Goal: Task Accomplishment & Management: Complete application form

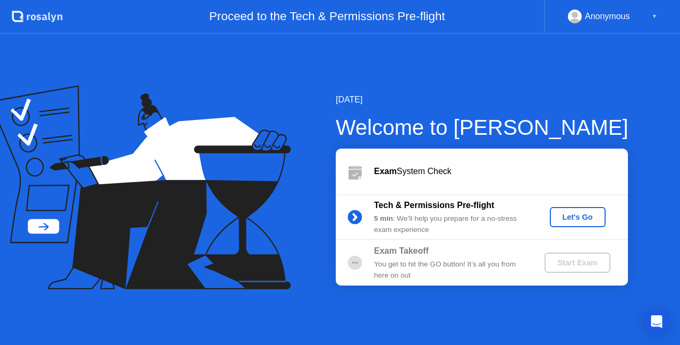
click at [583, 226] on button "Let's Go" at bounding box center [578, 217] width 56 height 20
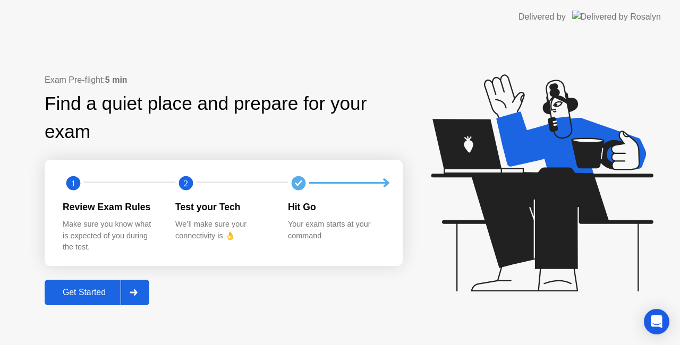
click at [103, 288] on div "Get Started" at bounding box center [84, 293] width 73 height 10
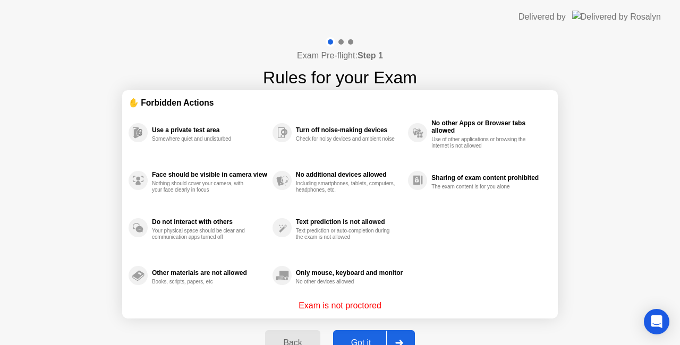
click at [364, 340] on div "Got it" at bounding box center [361, 343] width 50 height 10
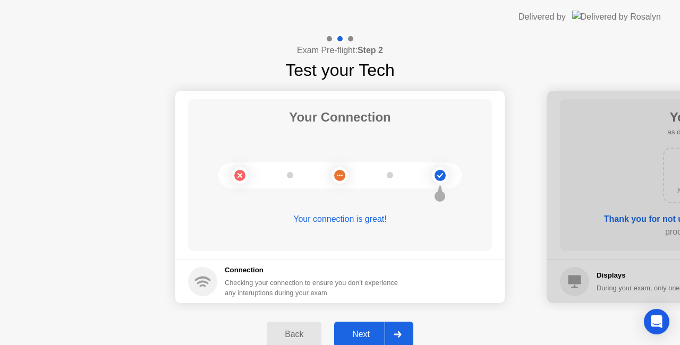
click at [367, 332] on div "Next" at bounding box center [360, 335] width 47 height 10
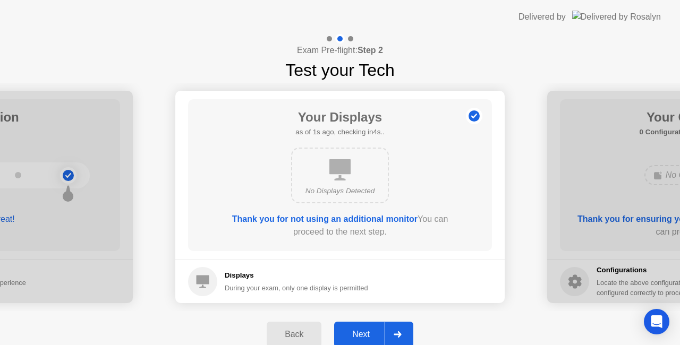
click at [367, 332] on div "Next" at bounding box center [360, 335] width 47 height 10
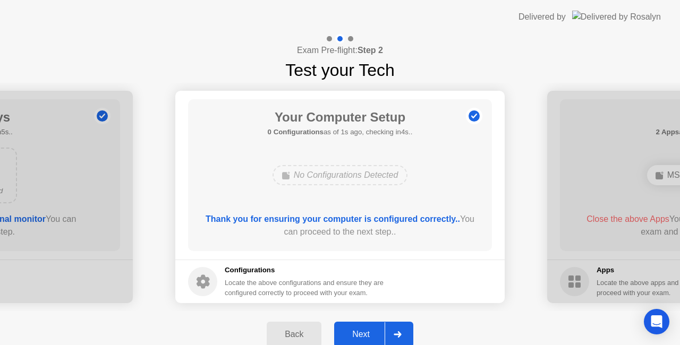
click at [366, 332] on div "Next" at bounding box center [360, 335] width 47 height 10
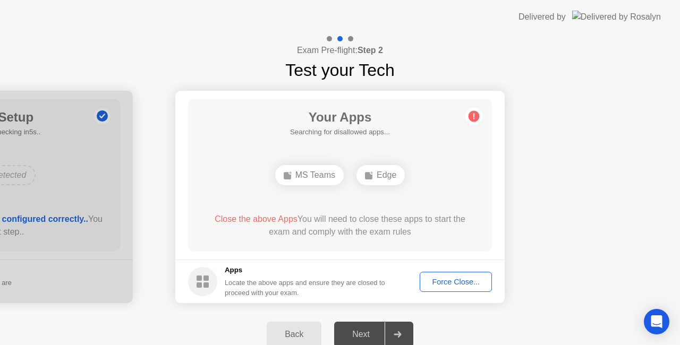
click at [461, 283] on div "Force Close..." at bounding box center [455, 282] width 65 height 8
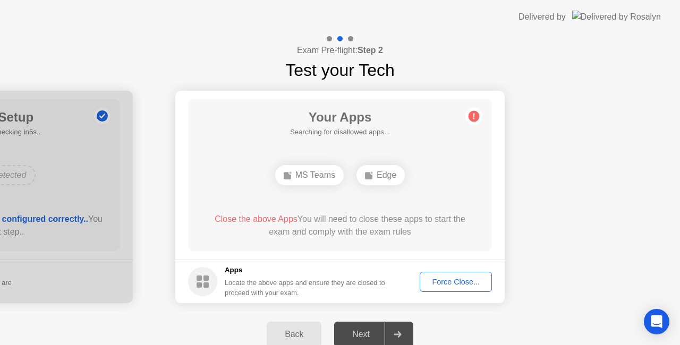
click at [451, 281] on div "Force Close..." at bounding box center [455, 282] width 65 height 8
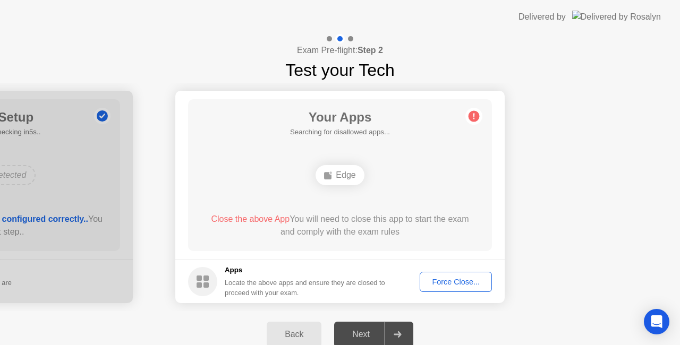
click at [473, 116] on icon at bounding box center [474, 117] width 2 height 6
click at [456, 278] on div "Force Close..." at bounding box center [455, 282] width 65 height 8
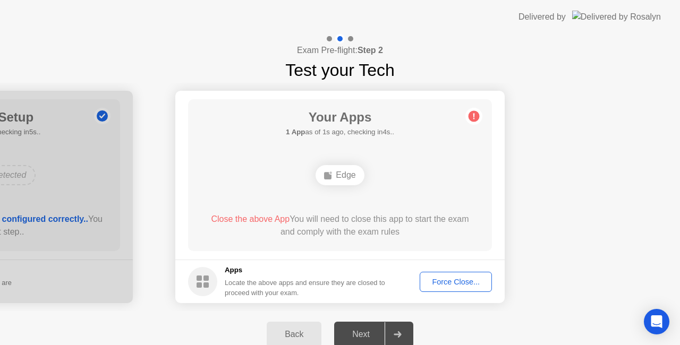
click at [446, 280] on div "Force Close..." at bounding box center [455, 282] width 65 height 8
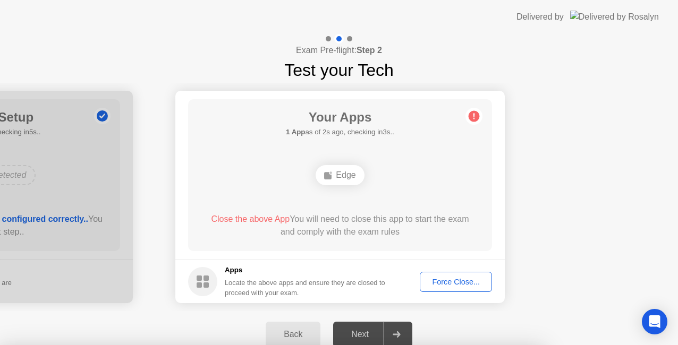
drag, startPoint x: 380, startPoint y: 216, endPoint x: 381, endPoint y: 222, distance: 5.9
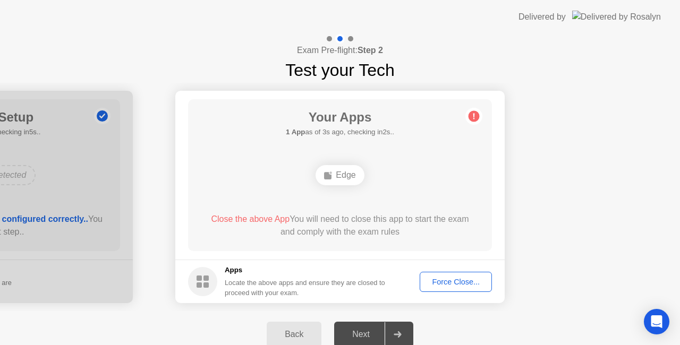
click at [289, 230] on div "Close the above App You will need to close this app to start the exam and compl…" at bounding box center [339, 225] width 273 height 25
click at [232, 231] on div "Close the above App You will need to close this app to start the exam and compl…" at bounding box center [339, 225] width 273 height 25
click at [230, 250] on div "Your Apps 1 App as of 4s ago, checking in1s.. Edge Close the above App You will…" at bounding box center [340, 175] width 304 height 152
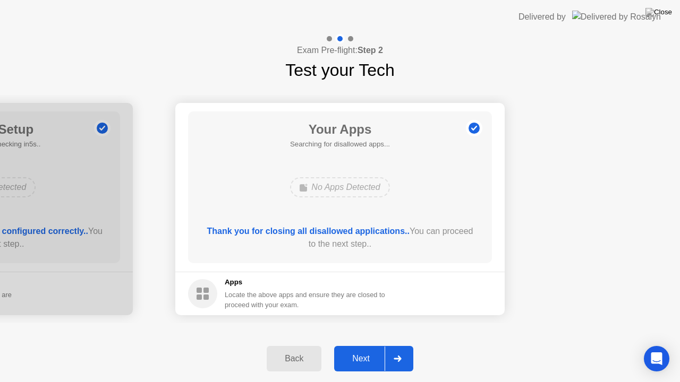
click at [357, 345] on div "Next" at bounding box center [360, 359] width 47 height 10
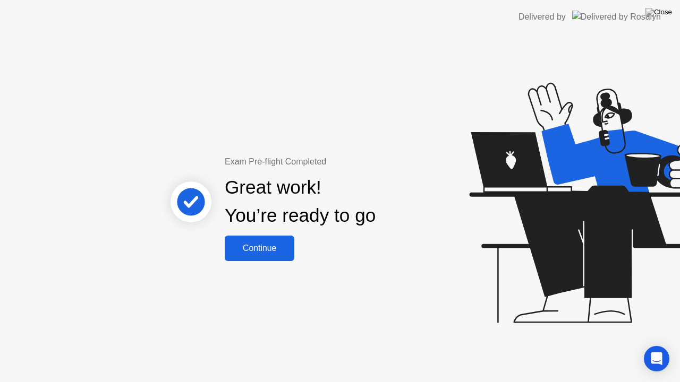
click at [258, 245] on div "Continue" at bounding box center [259, 249] width 63 height 10
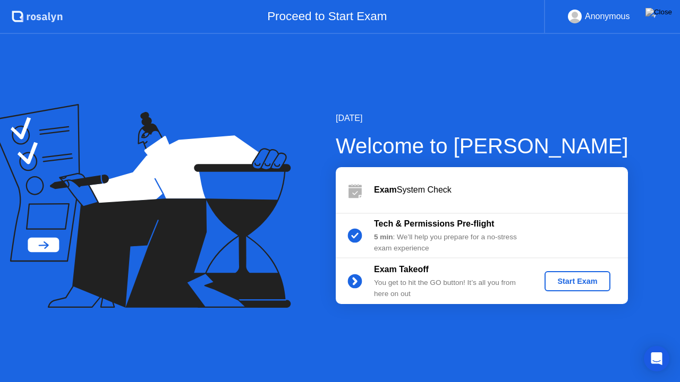
click at [583, 283] on div "Start Exam" at bounding box center [577, 281] width 57 height 8
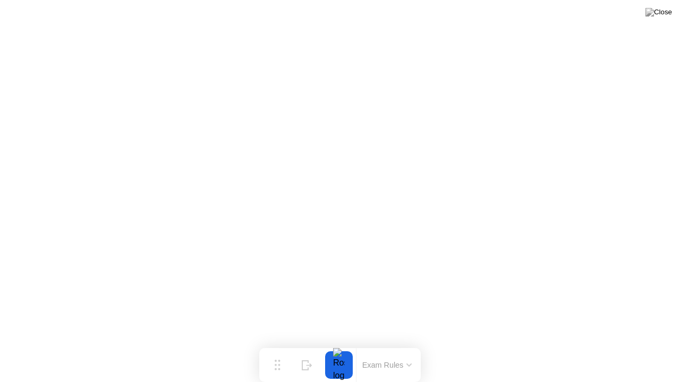
click at [404, 345] on div "Exam Rules" at bounding box center [387, 365] width 62 height 34
click at [666, 14] on img at bounding box center [658, 12] width 27 height 8
click at [332, 345] on div at bounding box center [339, 366] width 22 height 28
click at [300, 345] on button "Hide" at bounding box center [307, 366] width 28 height 28
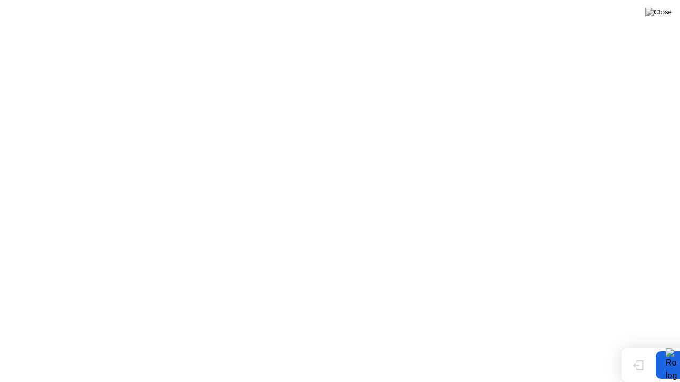
click at [671, 345] on div at bounding box center [671, 366] width 22 height 28
click at [636, 345] on icon at bounding box center [638, 361] width 11 height 10
click at [672, 11] on button at bounding box center [659, 12] width 32 height 14
